Goal: Use online tool/utility: Utilize a website feature to perform a specific function

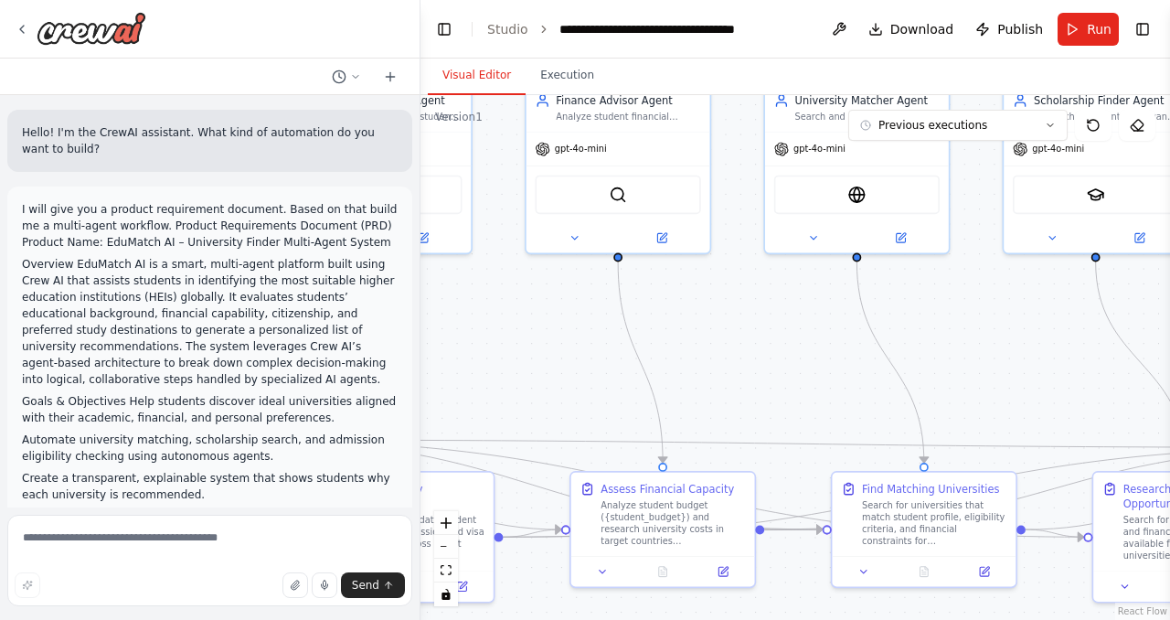
scroll to position [3049, 0]
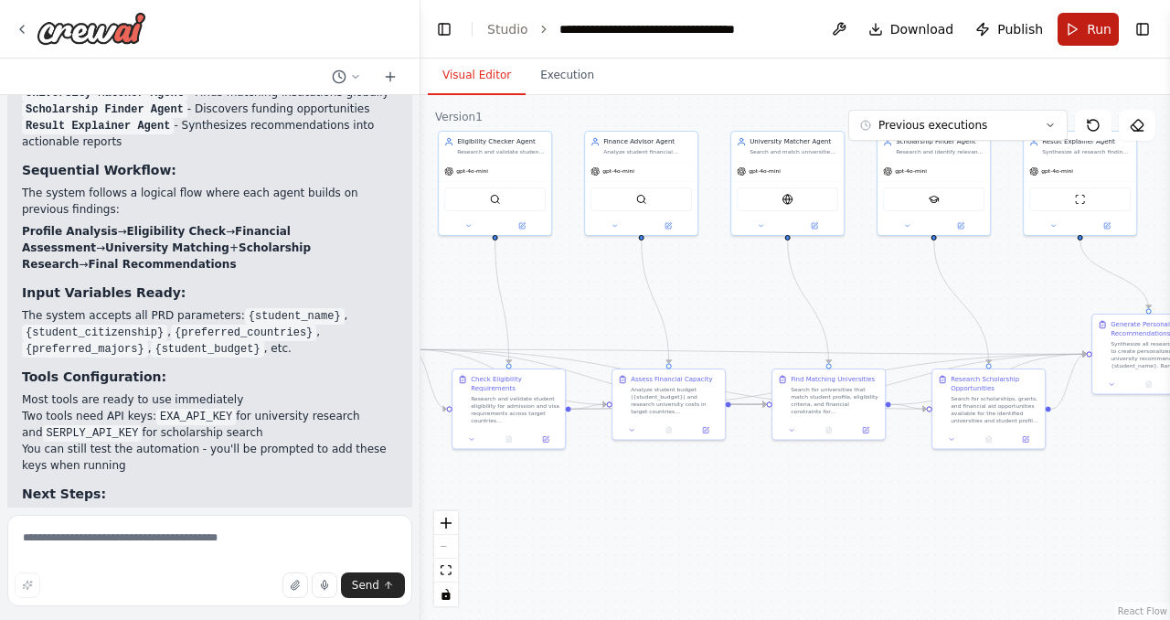
click at [1099, 26] on span "Run" at bounding box center [1099, 29] width 25 height 18
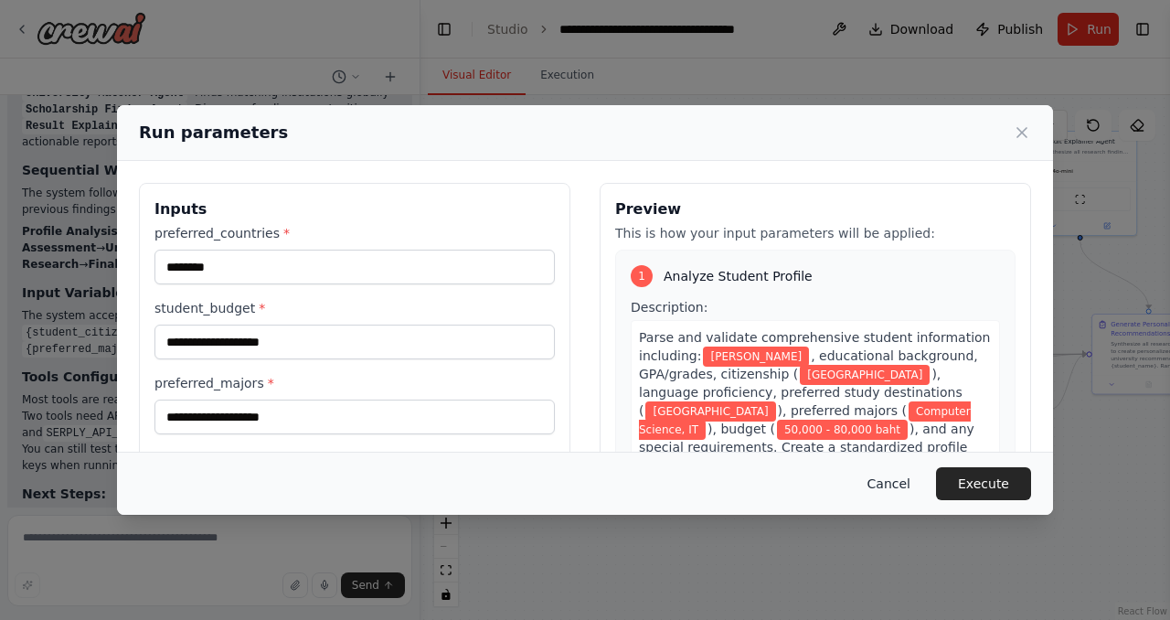
click at [896, 494] on button "Cancel" at bounding box center [889, 483] width 72 height 33
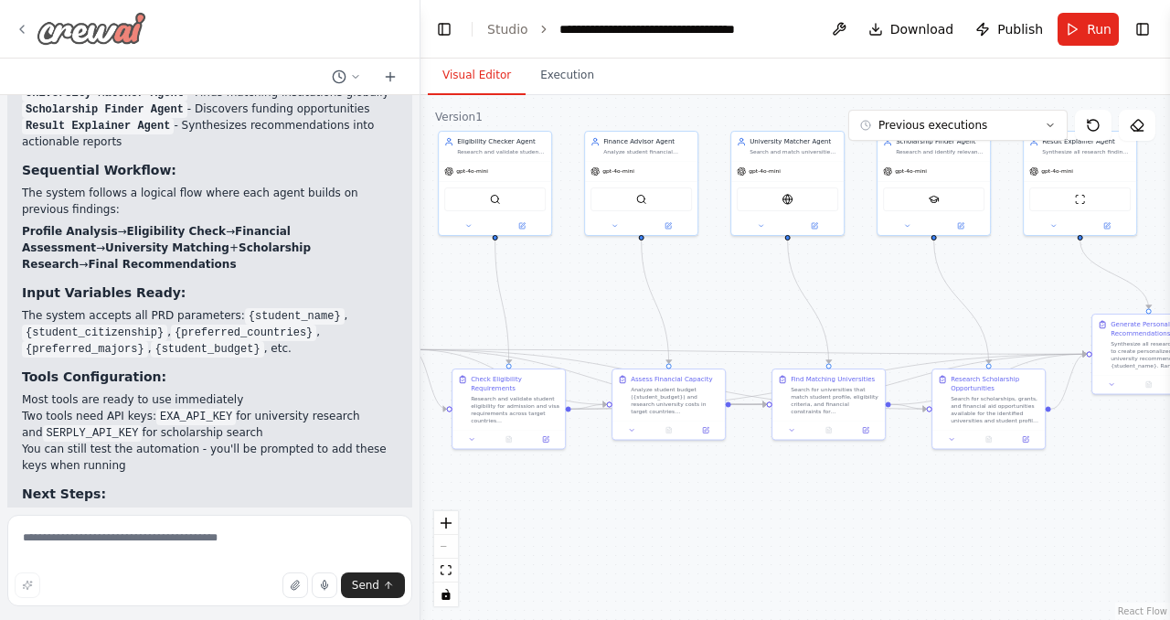
click at [15, 33] on icon at bounding box center [22, 29] width 15 height 15
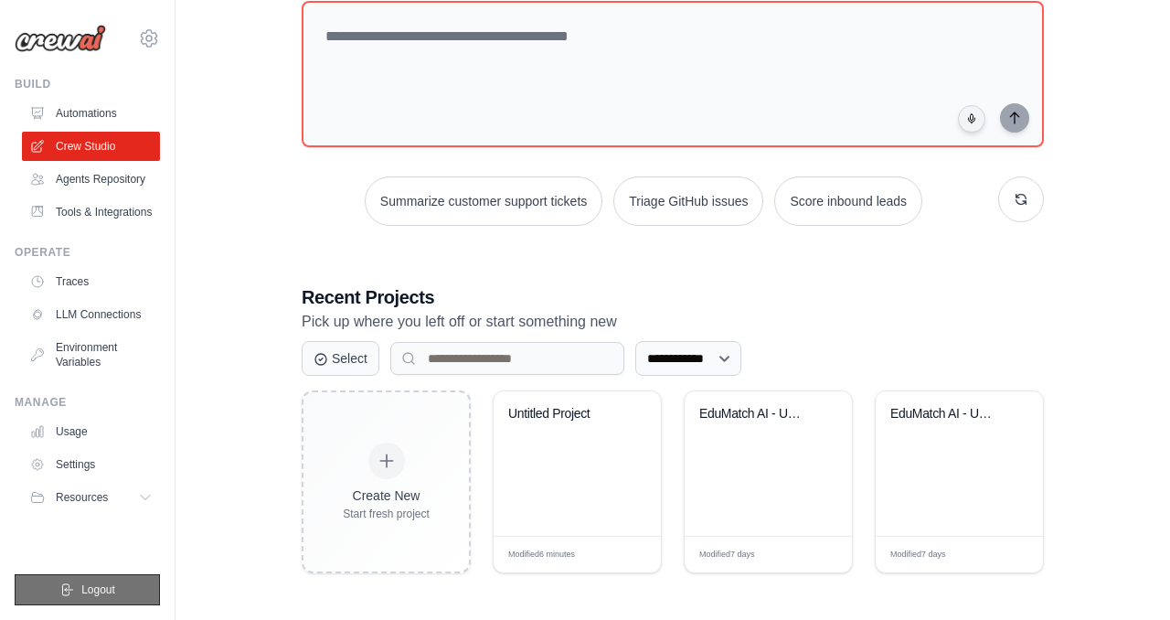
click at [129, 576] on button "Logout" at bounding box center [87, 589] width 145 height 31
click at [104, 591] on span "Logout" at bounding box center [98, 589] width 34 height 15
